Goal: Task Accomplishment & Management: Use online tool/utility

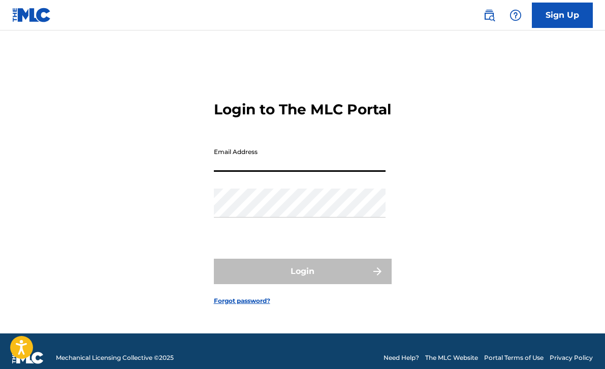
click at [309, 172] on input "Email Address" at bounding box center [300, 157] width 172 height 29
type input "[EMAIL_ADDRESS][DOMAIN_NAME]"
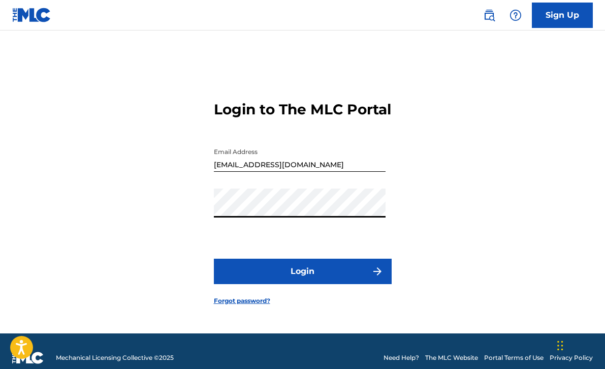
click at [289, 284] on button "Login" at bounding box center [303, 270] width 178 height 25
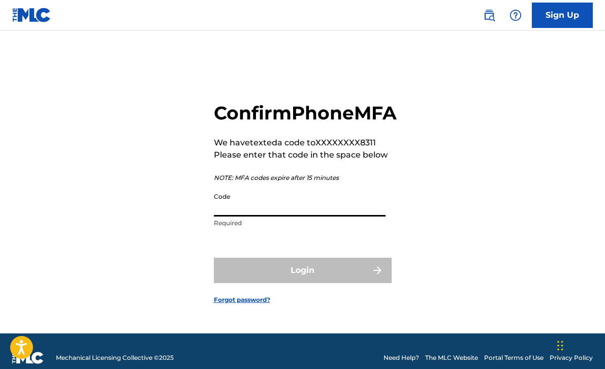
click at [296, 216] on input "Code" at bounding box center [300, 201] width 172 height 29
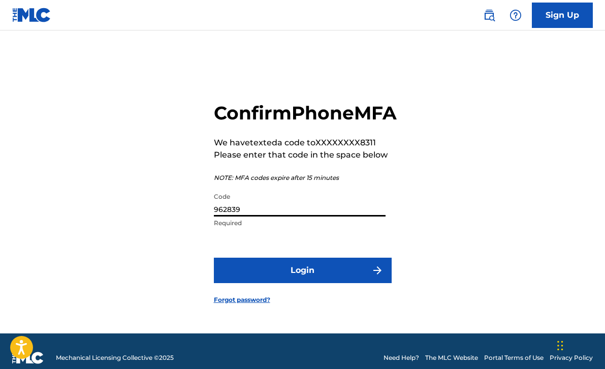
type input "962839"
click at [300, 283] on button "Login" at bounding box center [303, 269] width 178 height 25
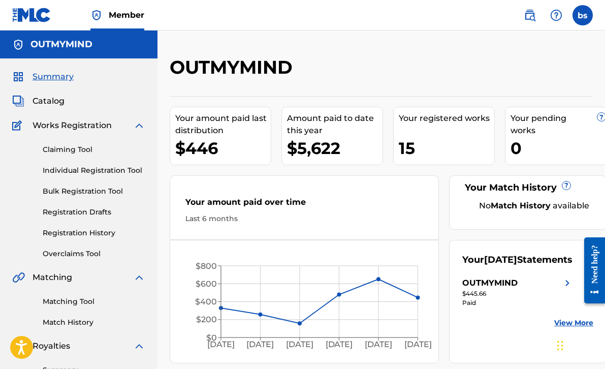
click at [75, 151] on link "Claiming Tool" at bounding box center [94, 149] width 103 height 11
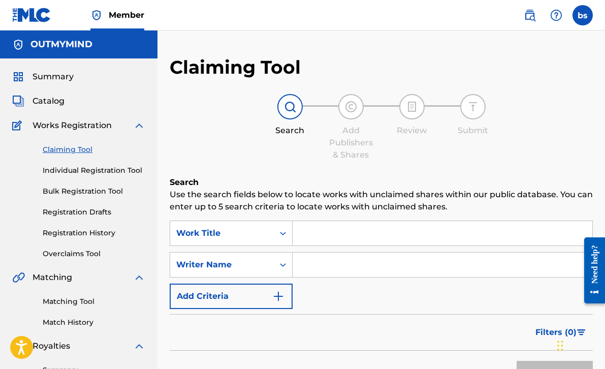
click at [335, 229] on input "Search Form" at bounding box center [442, 233] width 300 height 24
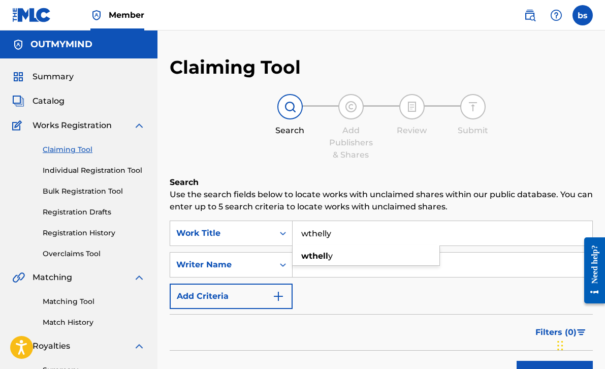
type input "wthelly"
click at [516, 360] on button "Search" at bounding box center [554, 372] width 76 height 25
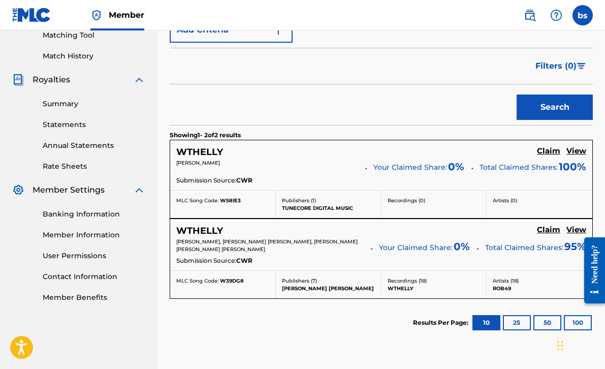
scroll to position [271, 0]
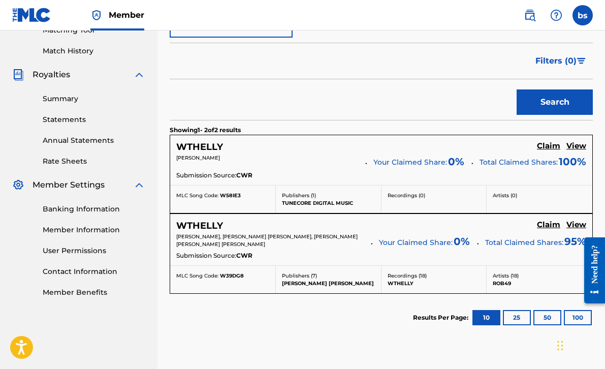
click at [205, 225] on h5 "WTHELLY" at bounding box center [199, 226] width 47 height 12
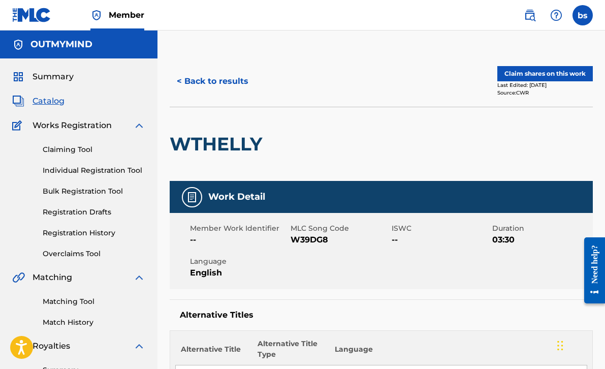
click at [585, 18] on label at bounding box center [582, 15] width 20 height 20
click at [582, 15] on input "bs [PERSON_NAME] [EMAIL_ADDRESS][DOMAIN_NAME] Notification Preferences Profile …" at bounding box center [582, 15] width 0 height 0
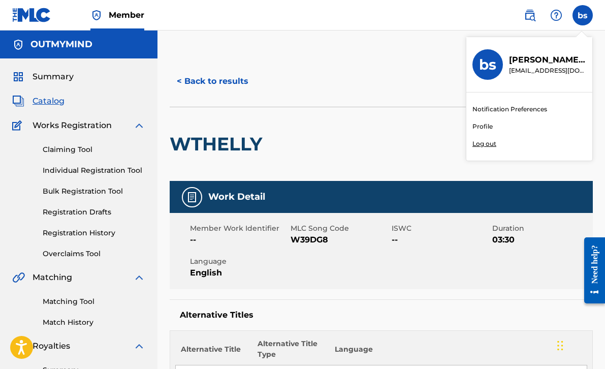
click at [489, 143] on p "Log out" at bounding box center [484, 143] width 24 height 9
click at [582, 15] on input "bs [PERSON_NAME] [EMAIL_ADDRESS][DOMAIN_NAME] Notification Preferences Profile …" at bounding box center [582, 15] width 0 height 0
